Goal: Find specific page/section: Find specific page/section

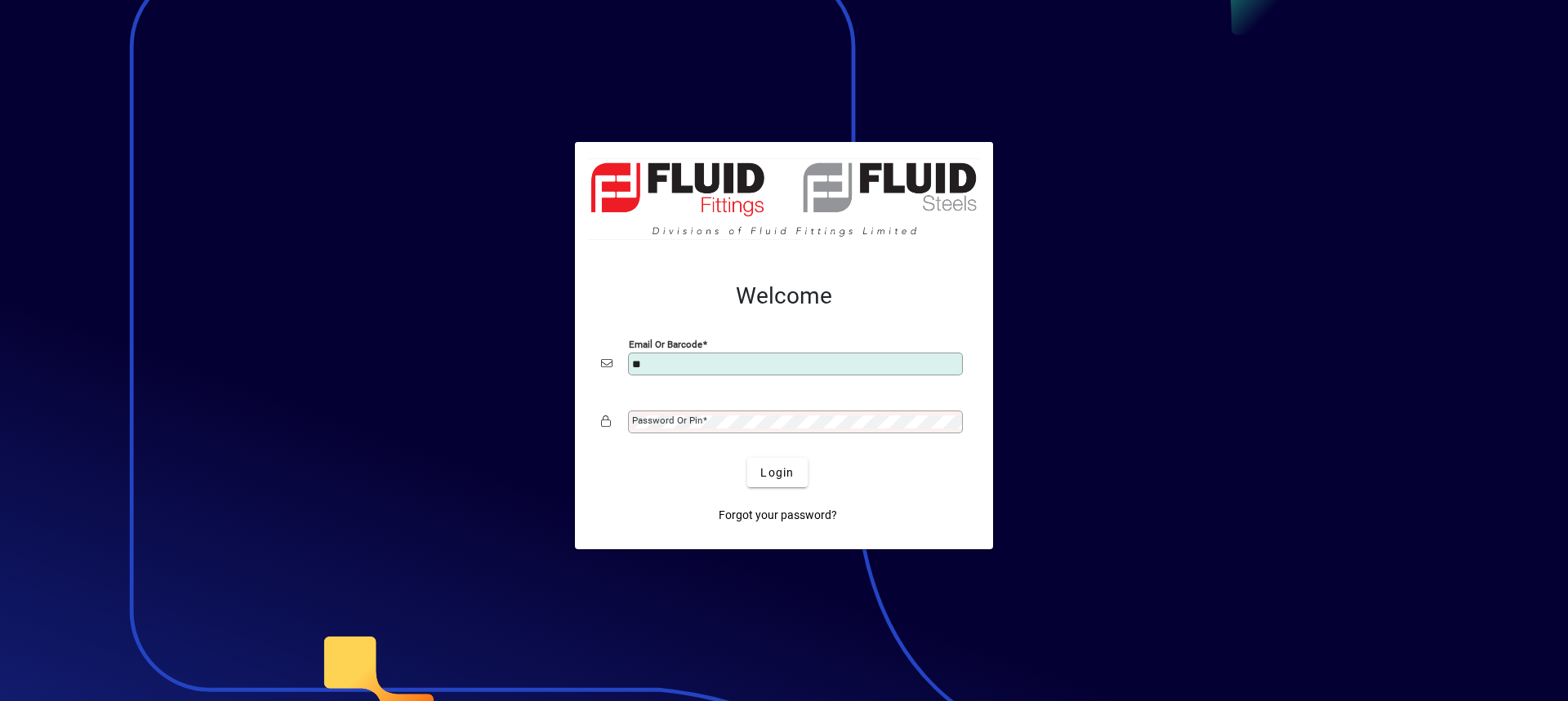
type input "**********"
click at [691, 422] on mat-label "Password or Pin" at bounding box center [667, 420] width 70 height 12
click at [747, 458] on button "Login" at bounding box center [777, 473] width 59 height 30
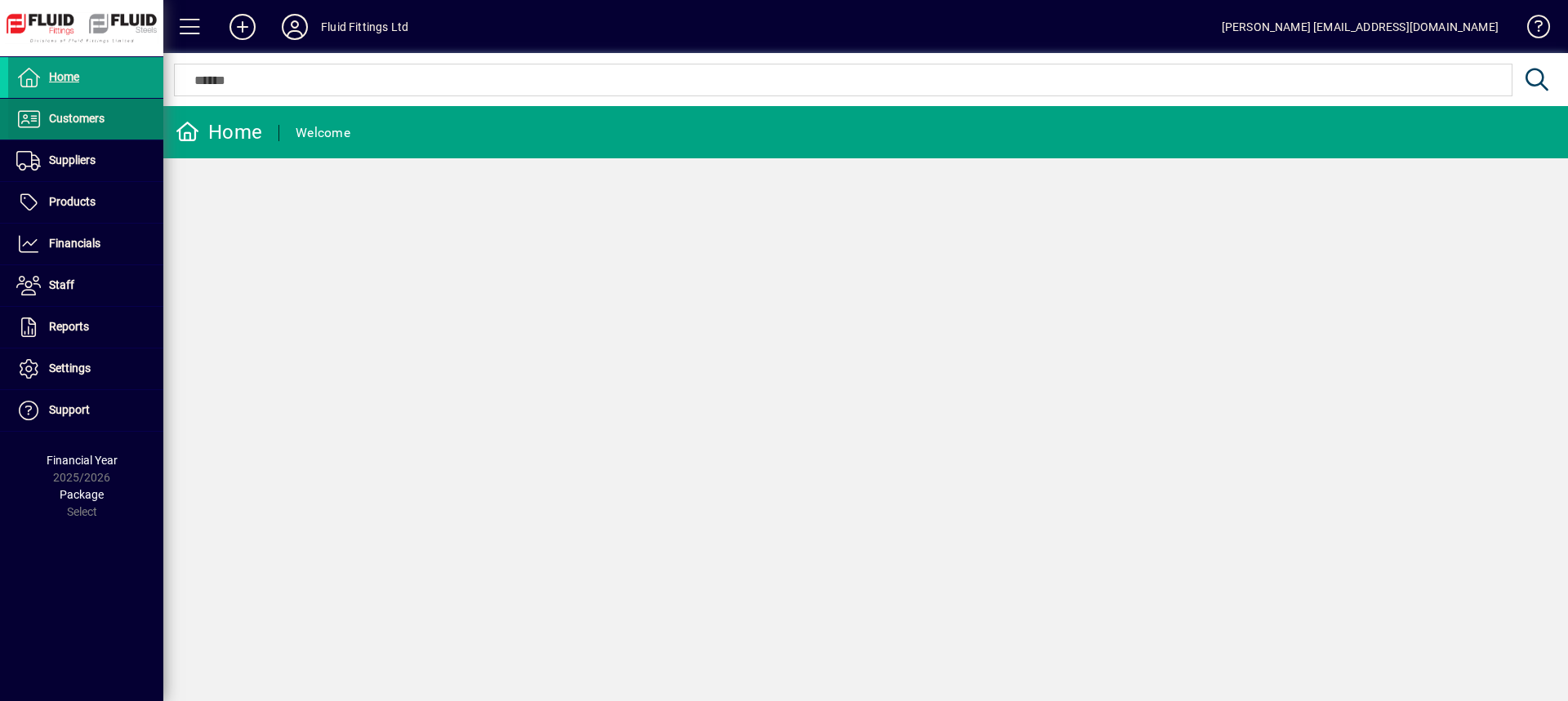
click at [109, 123] on span at bounding box center [86, 119] width 156 height 39
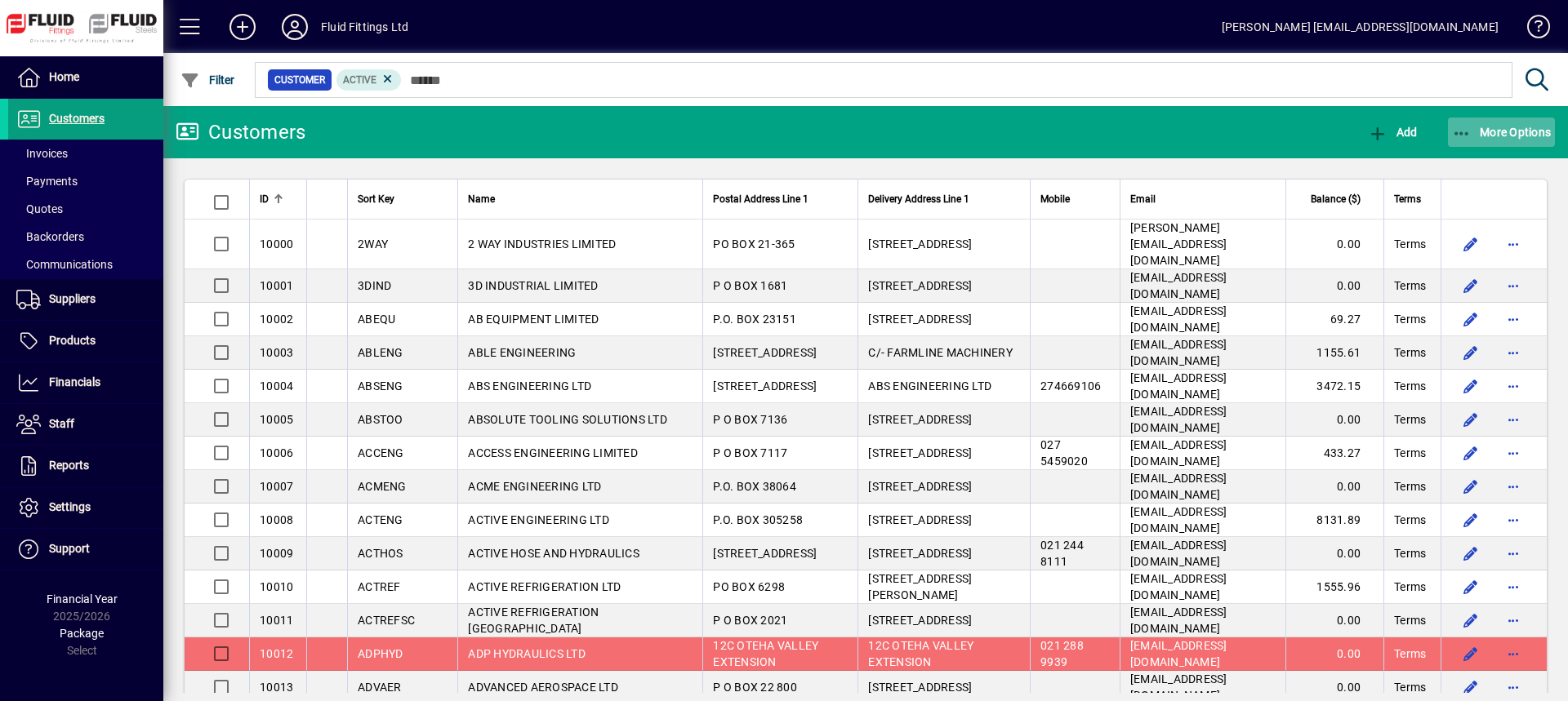
click at [1486, 132] on span "More Options" at bounding box center [1501, 132] width 100 height 13
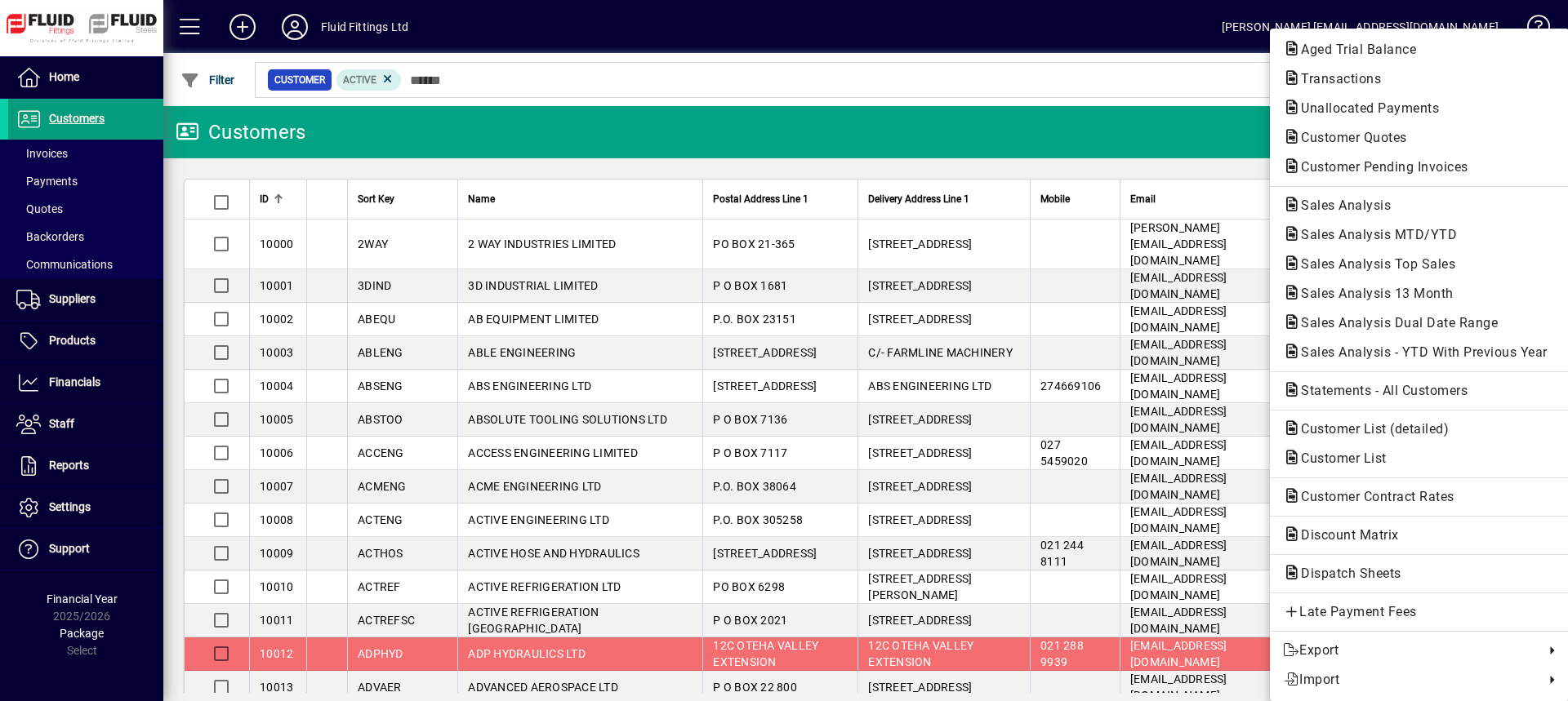
click at [1334, 81] on span "Transactions" at bounding box center [1336, 78] width 106 height 16
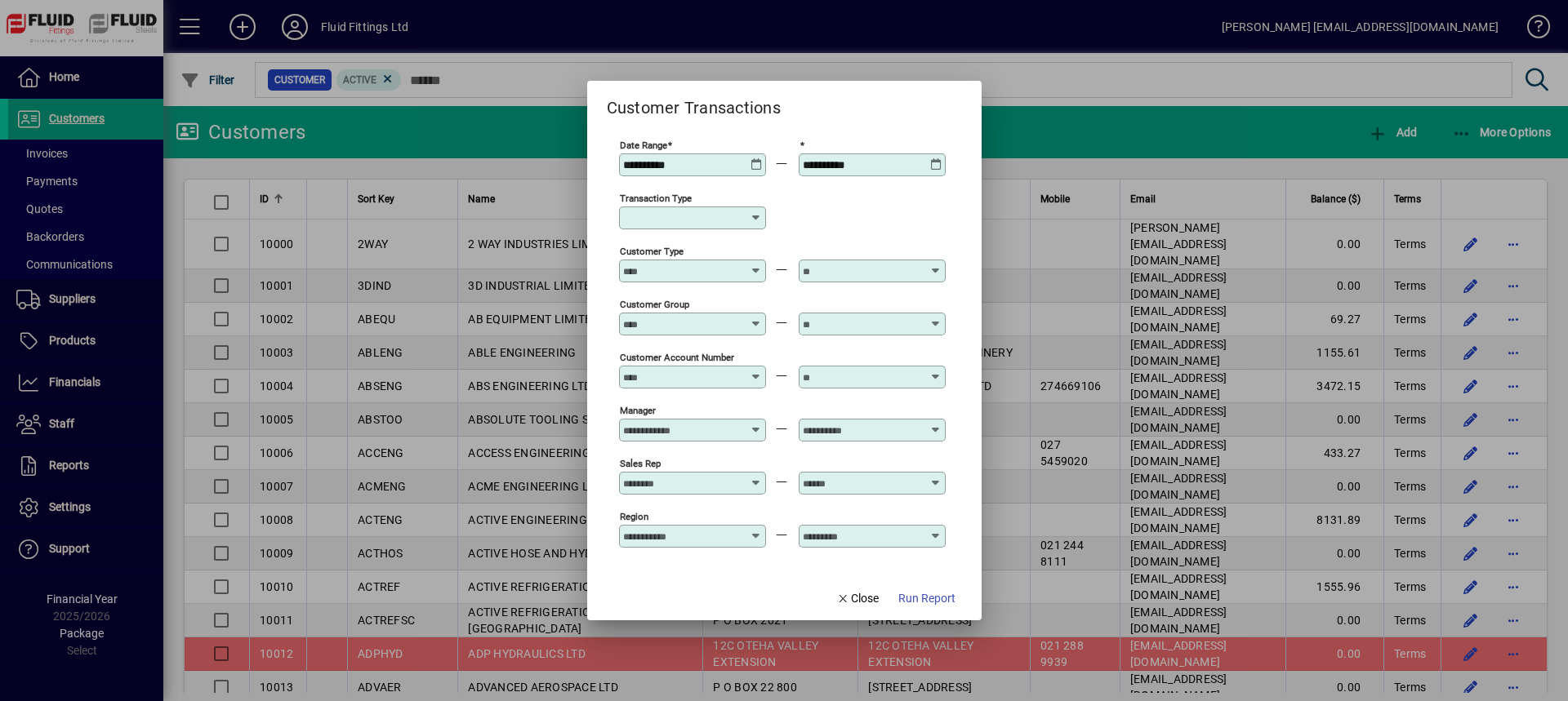
click at [757, 216] on icon at bounding box center [756, 218] width 13 height 13
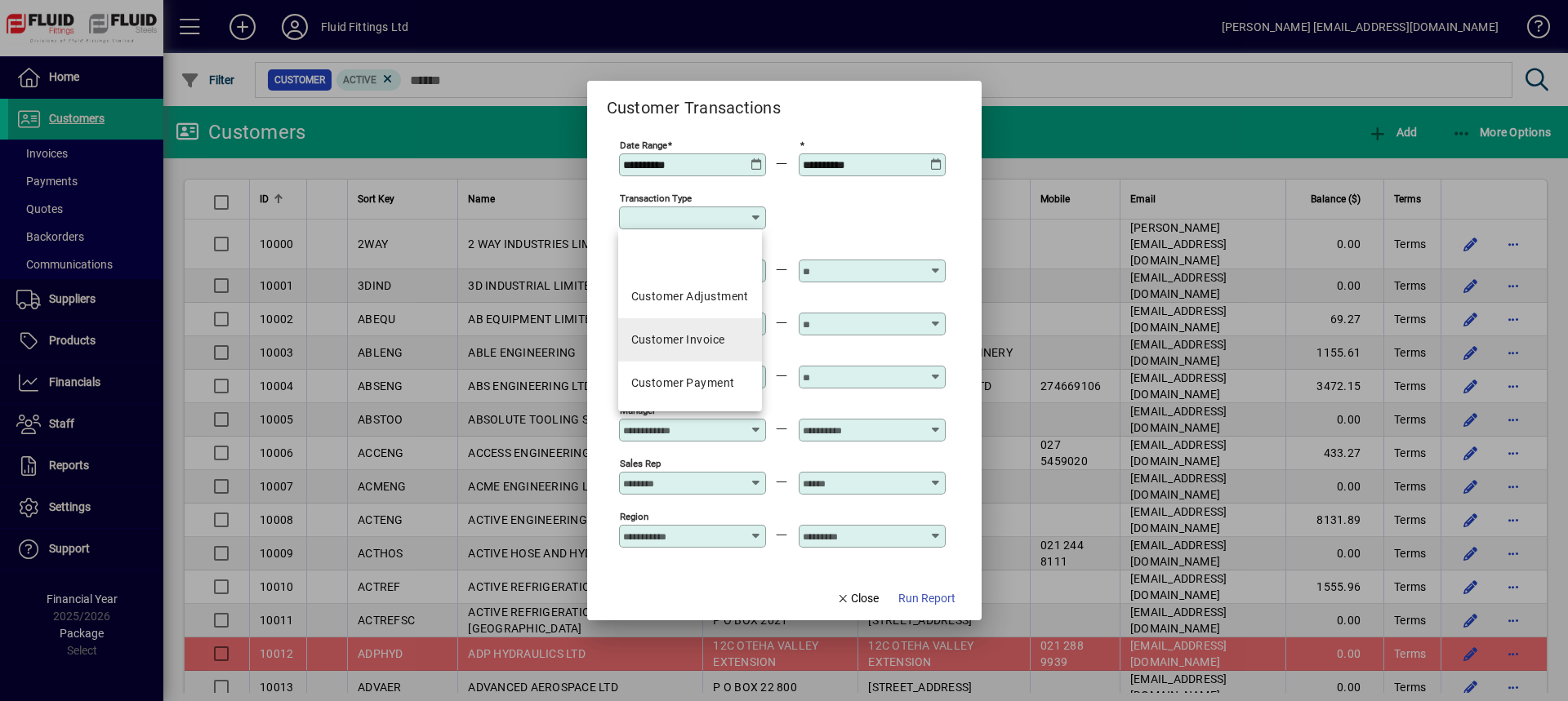
click at [700, 344] on div "Customer Invoice" at bounding box center [678, 340] width 94 height 17
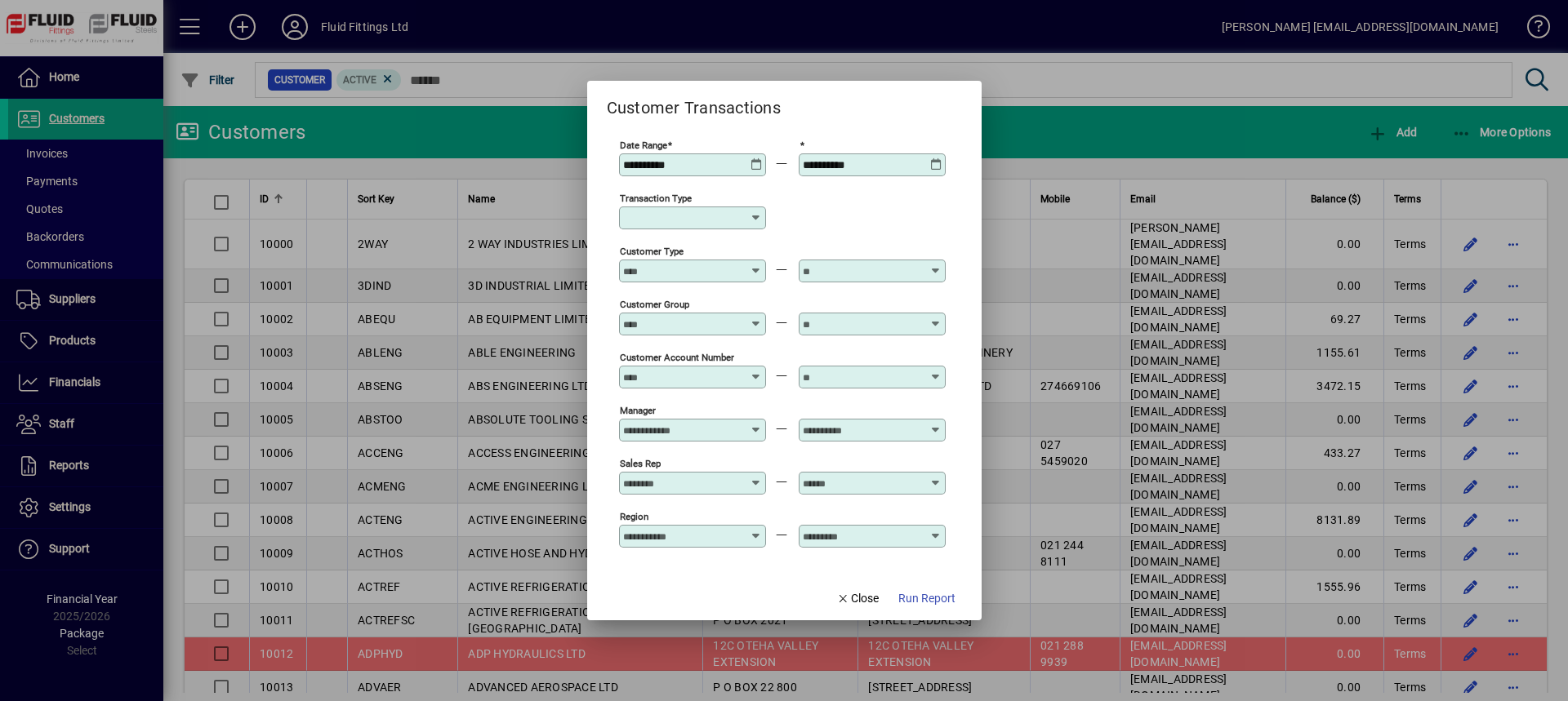
type input "**********"
click at [950, 597] on span "Run Report" at bounding box center [927, 599] width 57 height 17
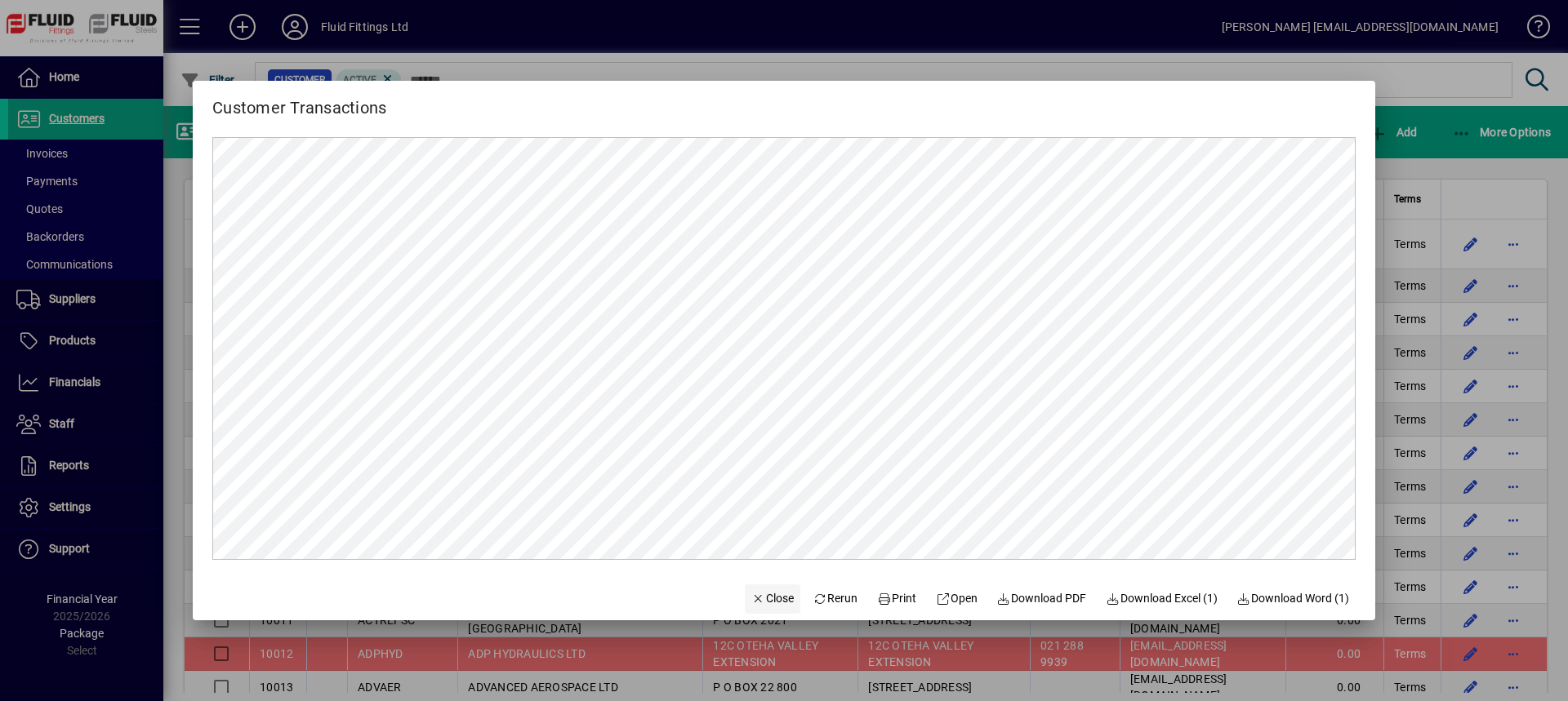
click at [756, 601] on span "Close" at bounding box center [773, 599] width 43 height 17
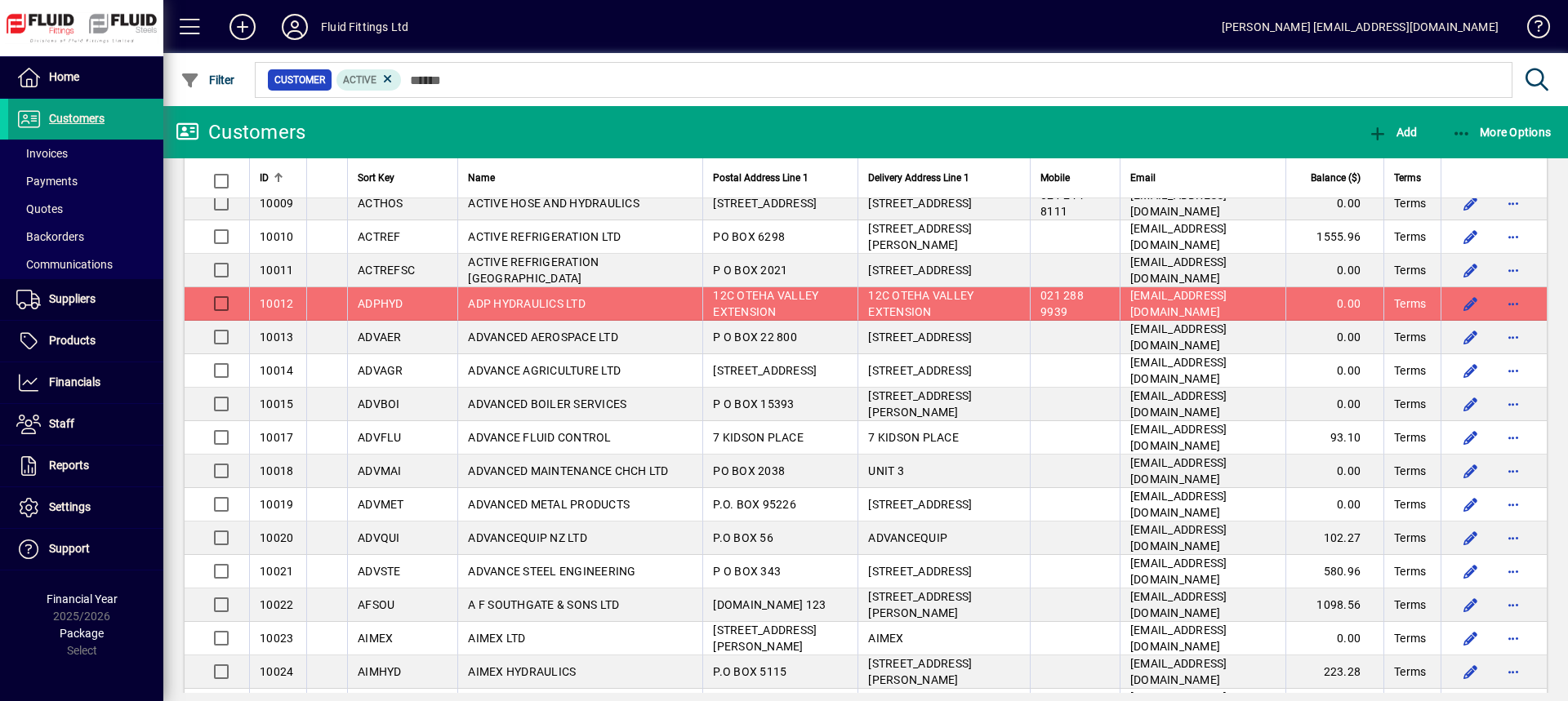
scroll to position [327, 0]
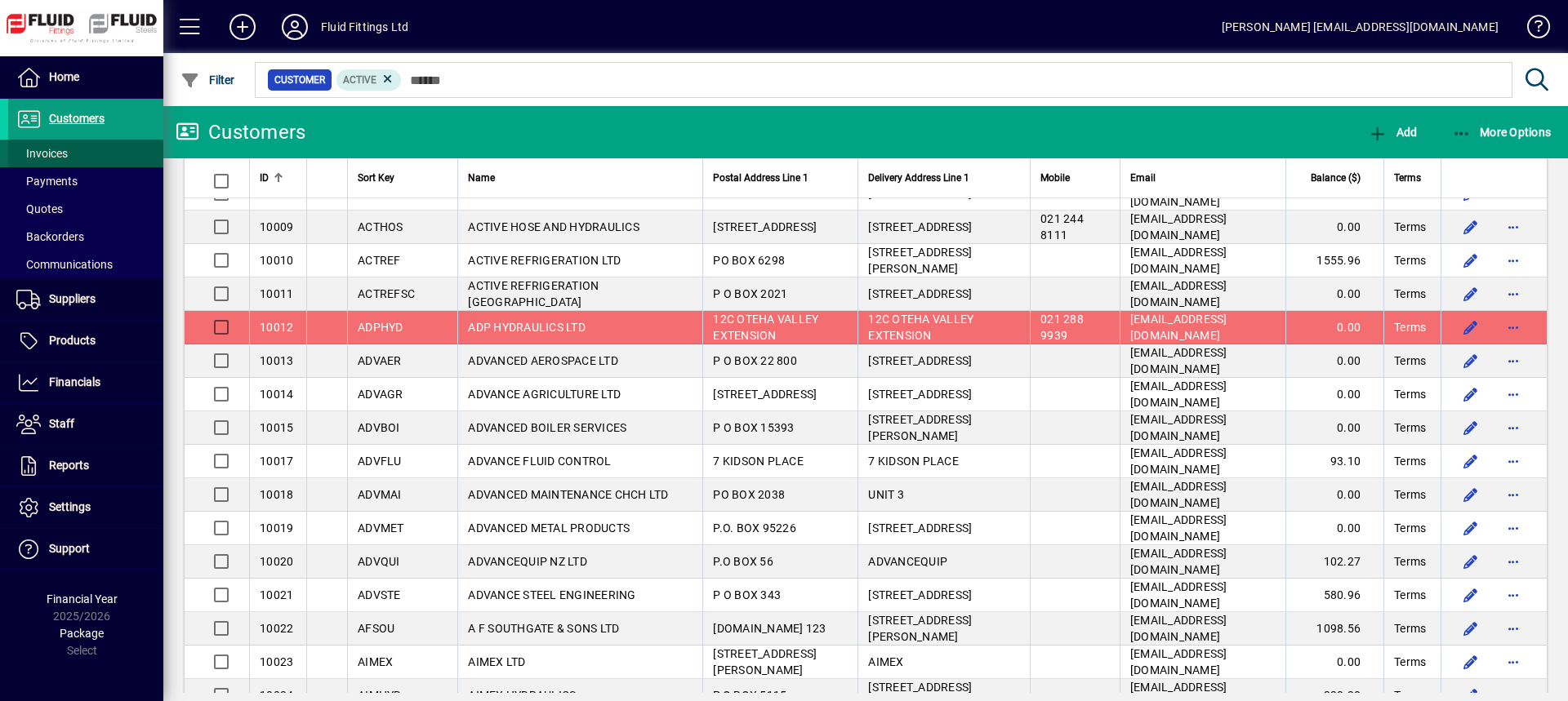
click at [54, 158] on span "Invoices" at bounding box center [42, 154] width 52 height 13
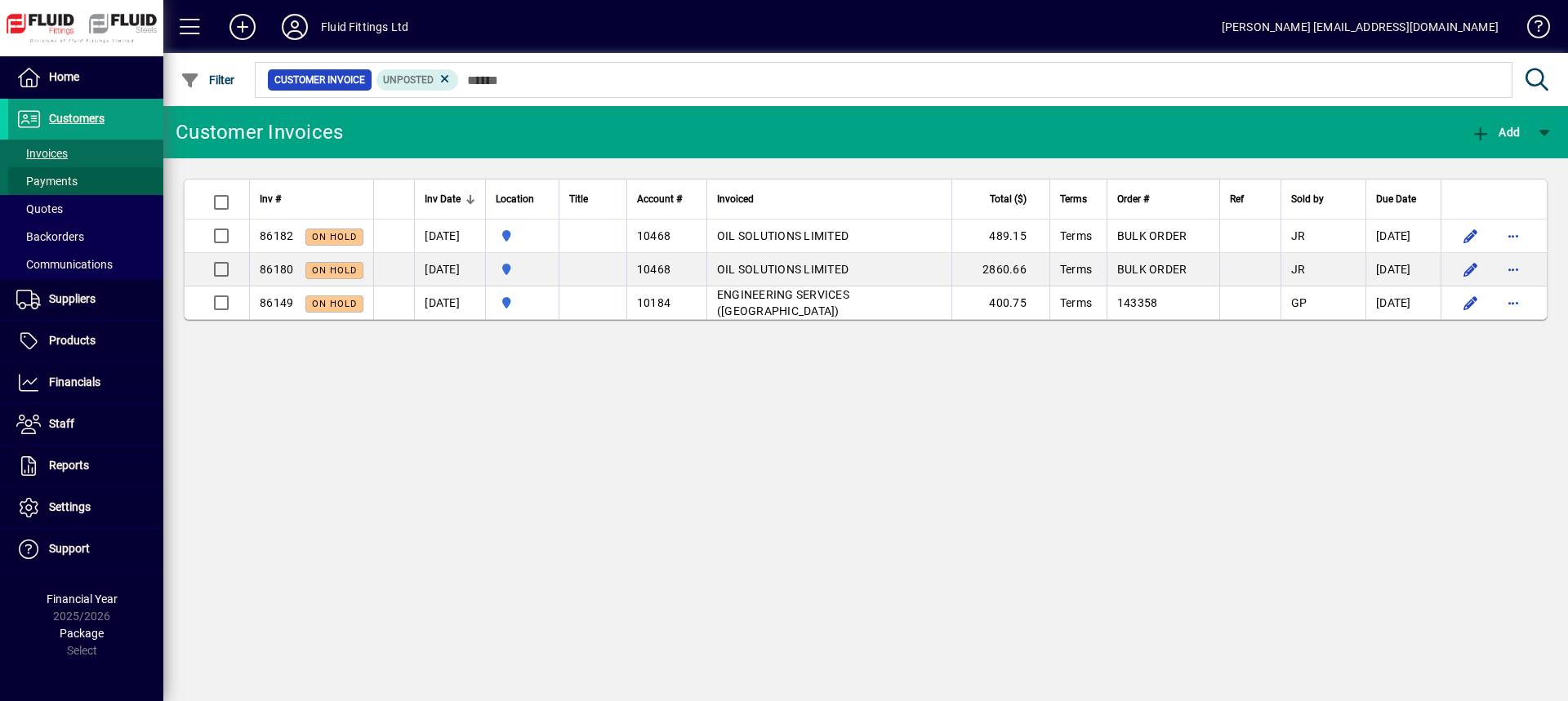
click at [74, 175] on span "Payments" at bounding box center [47, 181] width 61 height 13
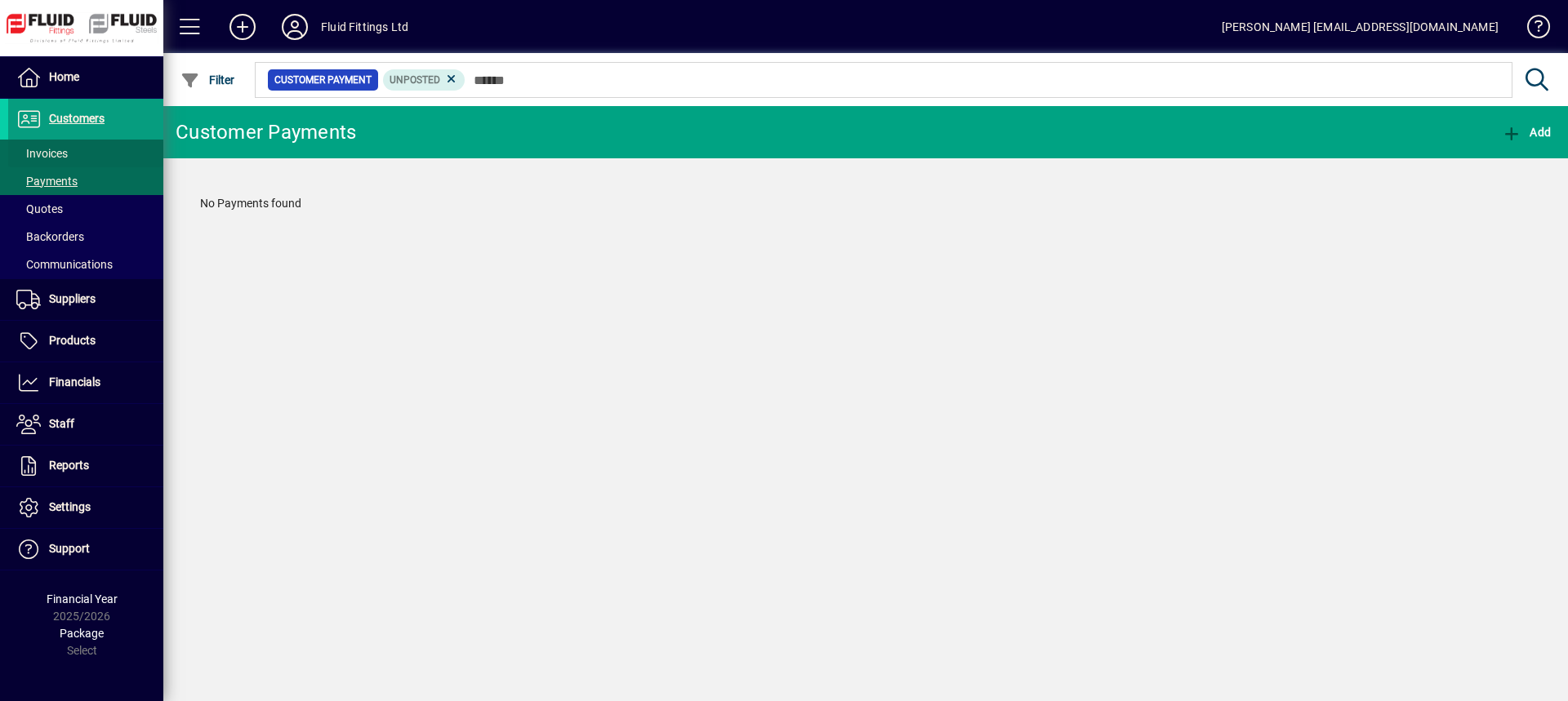
click at [77, 153] on span at bounding box center [86, 154] width 156 height 39
